Goal: Task Accomplishment & Management: Manage account settings

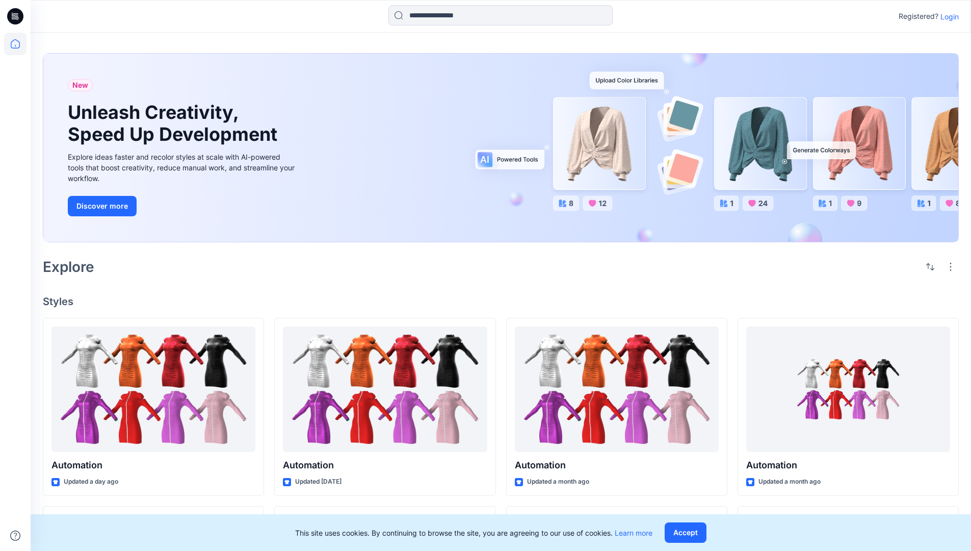
click at [947, 16] on p "Login" at bounding box center [950, 16] width 18 height 11
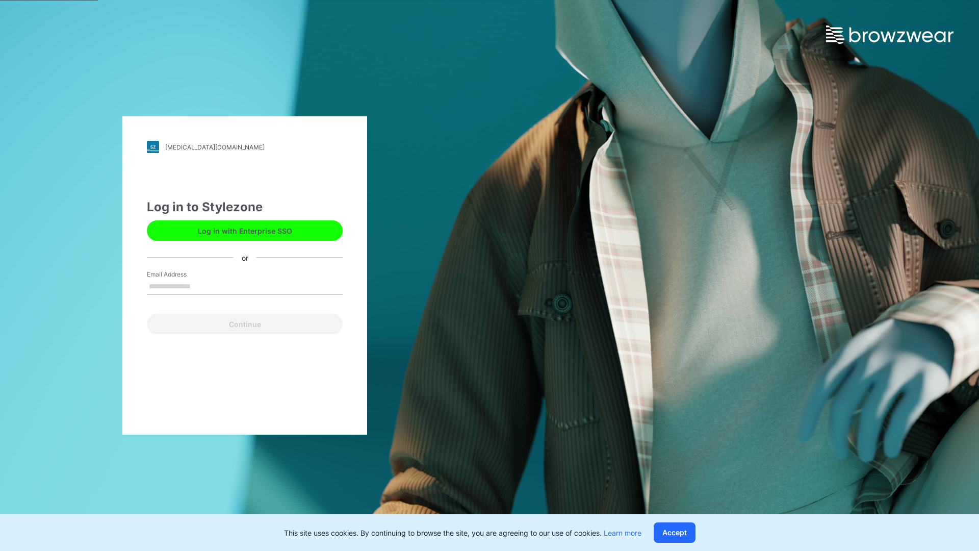
click at [201, 285] on input "Email Address" at bounding box center [245, 286] width 196 height 15
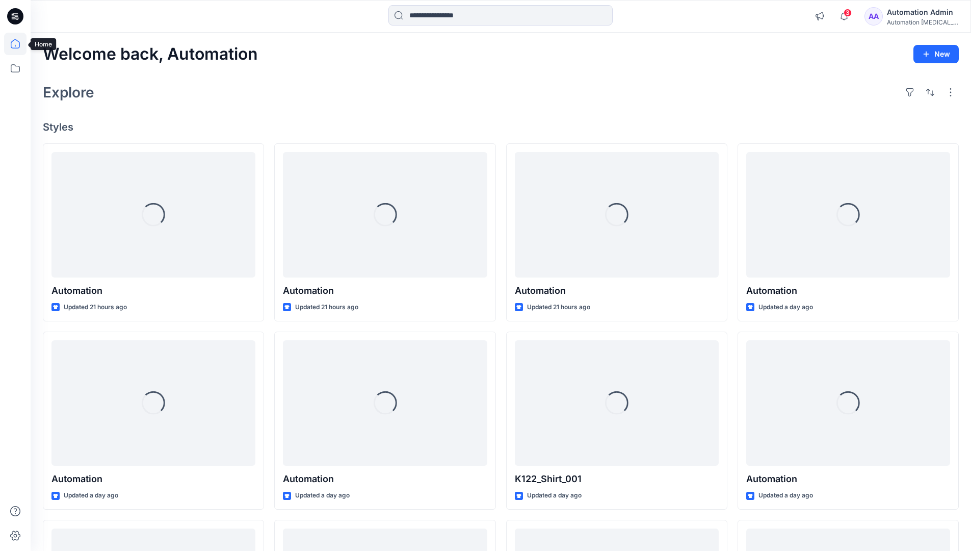
click at [19, 44] on icon at bounding box center [15, 43] width 9 height 9
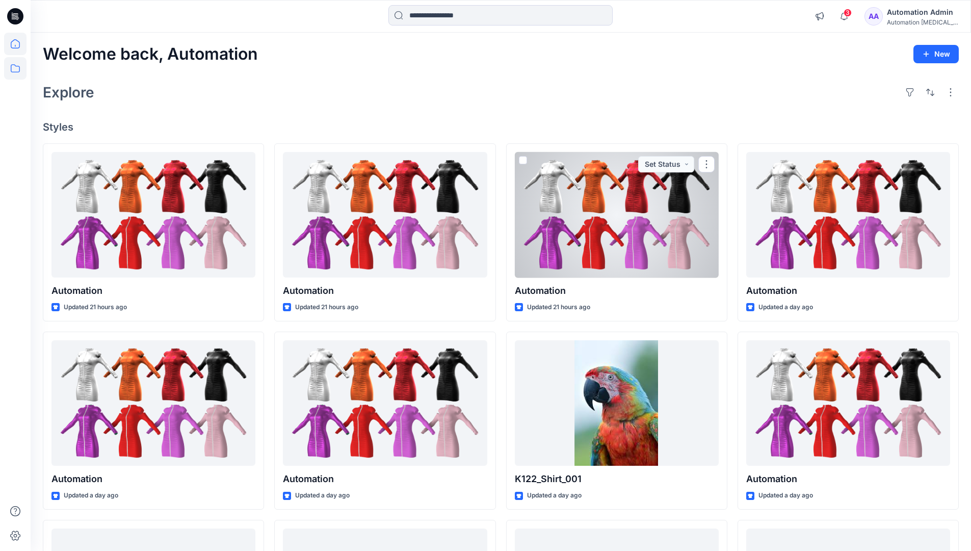
click at [17, 71] on icon at bounding box center [15, 68] width 22 height 22
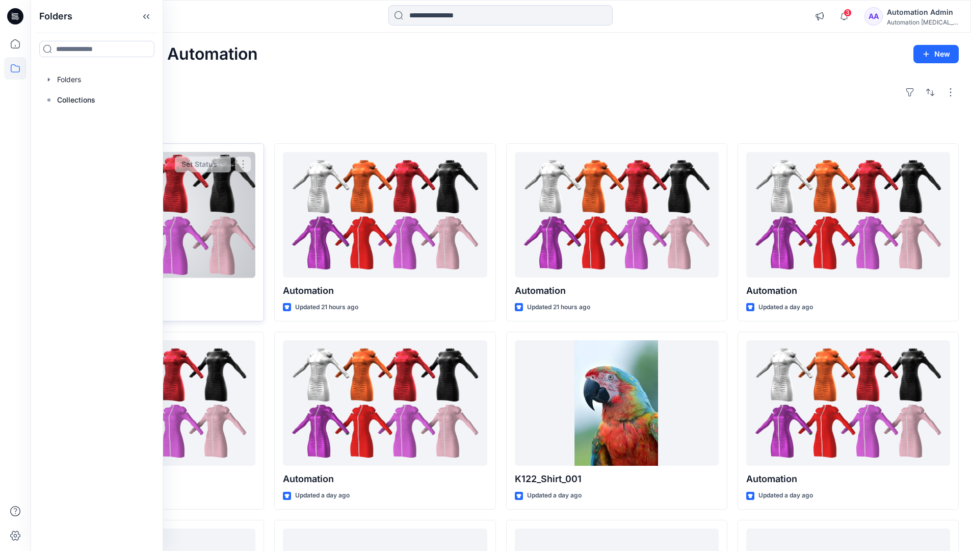
click at [229, 167] on button "Set Status" at bounding box center [203, 164] width 56 height 16
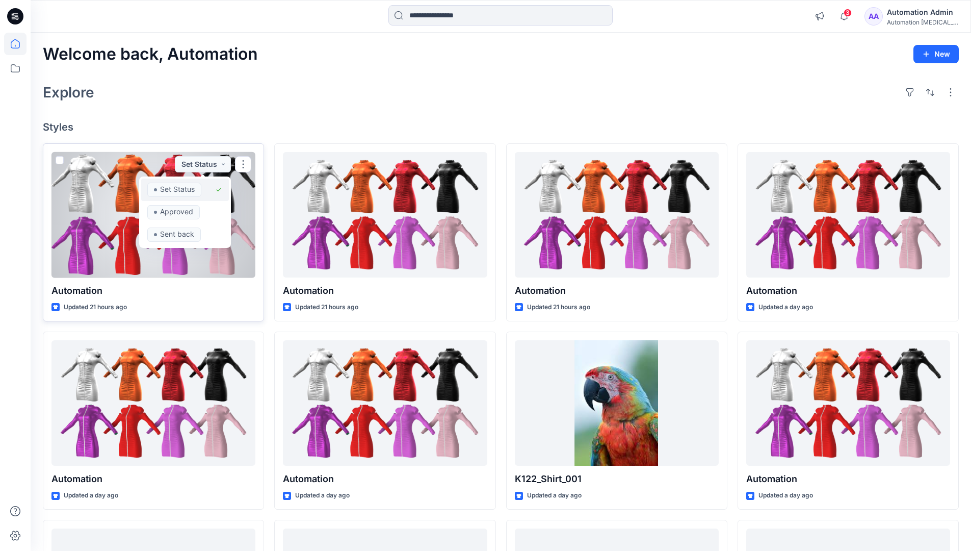
click at [200, 186] on span "Set Status" at bounding box center [174, 189] width 54 height 14
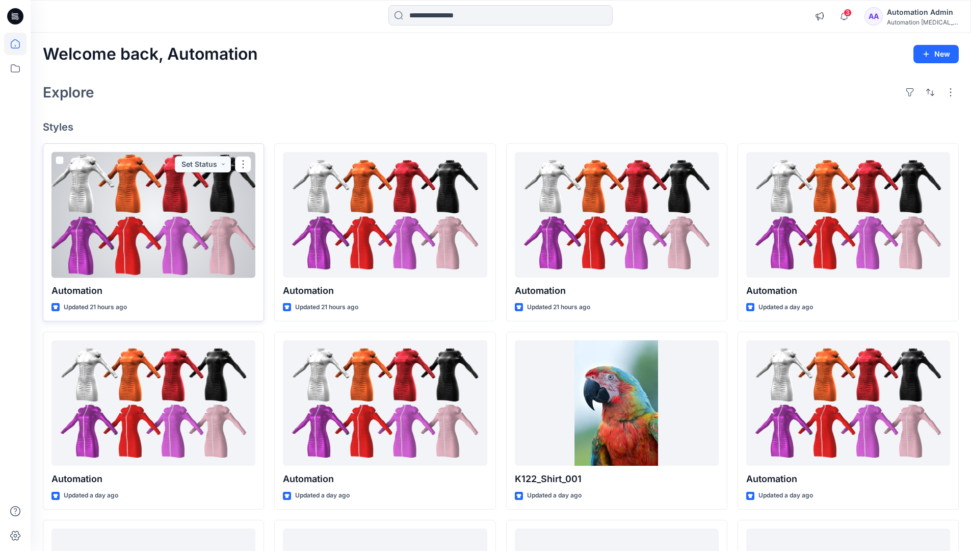
click at [918, 16] on div "Automation Admin" at bounding box center [922, 12] width 71 height 12
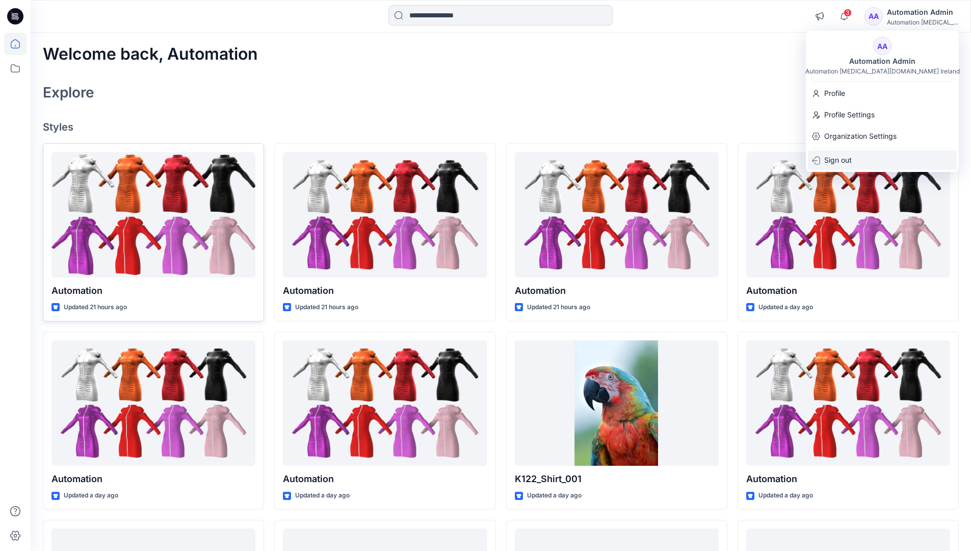
click at [846, 161] on p "Sign out" at bounding box center [838, 159] width 28 height 19
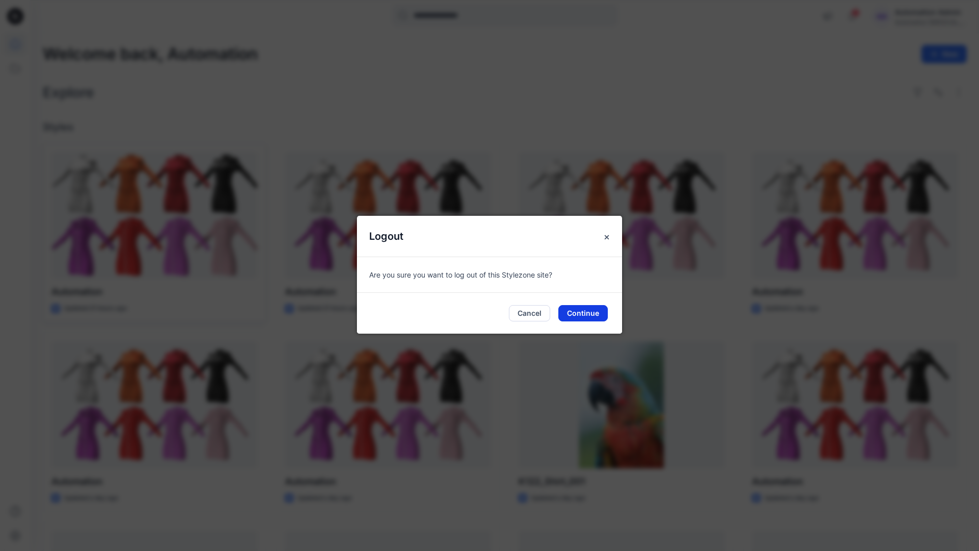
click at [588, 310] on button "Continue" at bounding box center [582, 313] width 49 height 16
